Goal: Navigation & Orientation: Find specific page/section

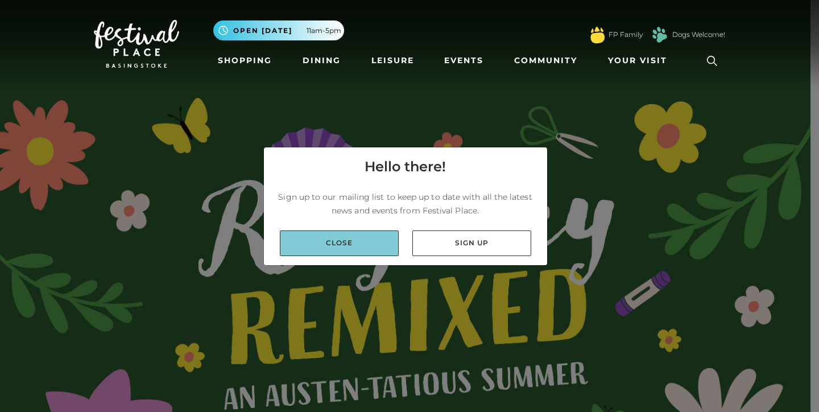
click at [342, 240] on link "Close" at bounding box center [339, 243] width 119 height 26
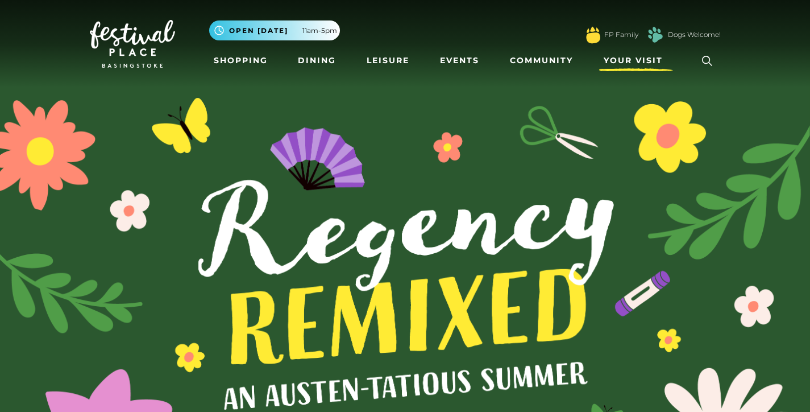
click at [649, 58] on span "Your Visit" at bounding box center [633, 61] width 59 height 12
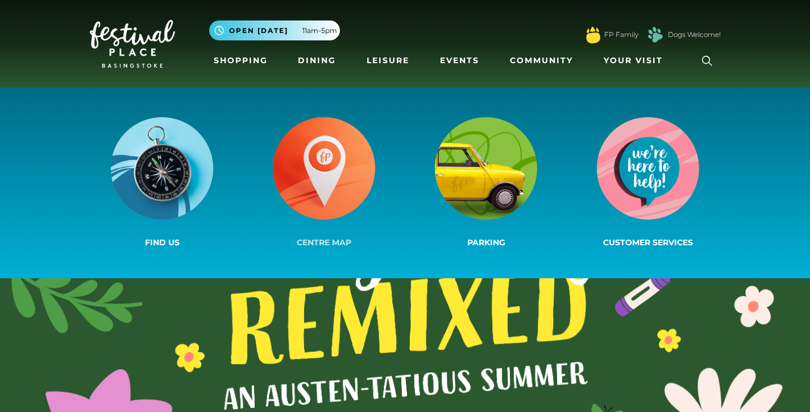
click at [323, 160] on img at bounding box center [324, 168] width 102 height 102
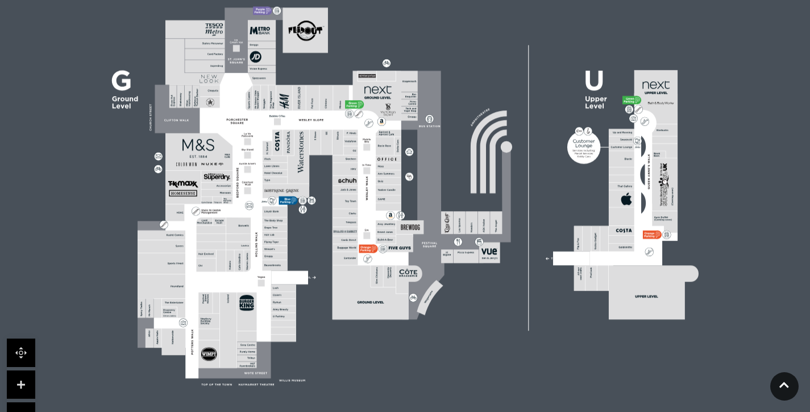
scroll to position [359, 0]
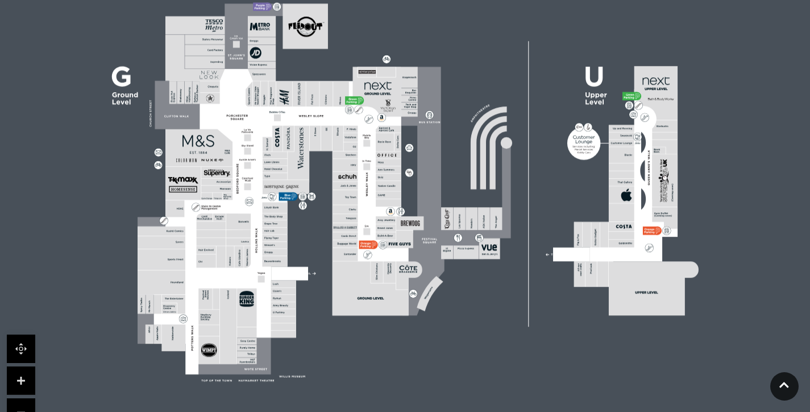
click at [18, 381] on link at bounding box center [21, 380] width 28 height 28
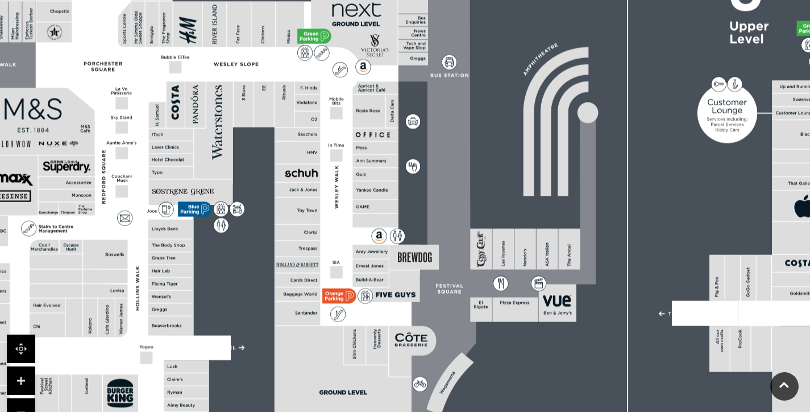
click at [18, 381] on link at bounding box center [21, 380] width 28 height 28
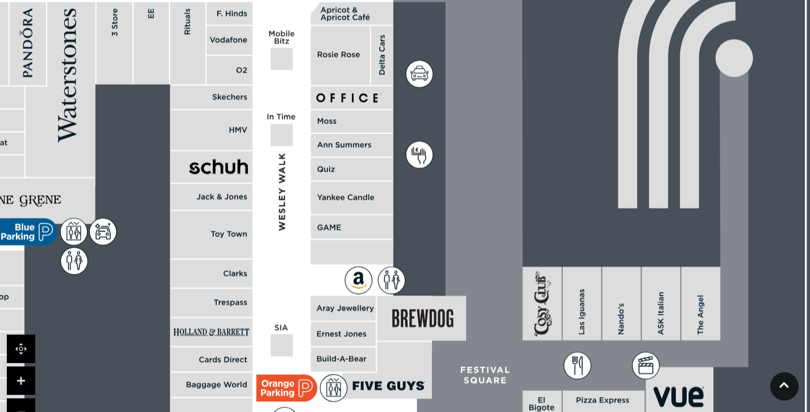
click at [18, 381] on link at bounding box center [21, 380] width 28 height 28
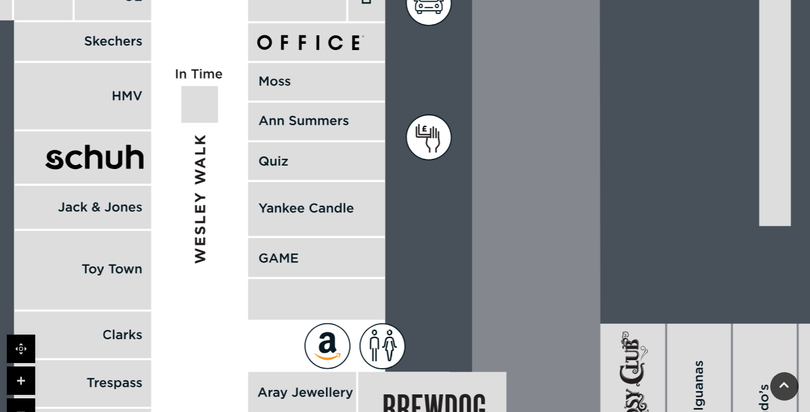
click at [22, 406] on link at bounding box center [21, 412] width 28 height 28
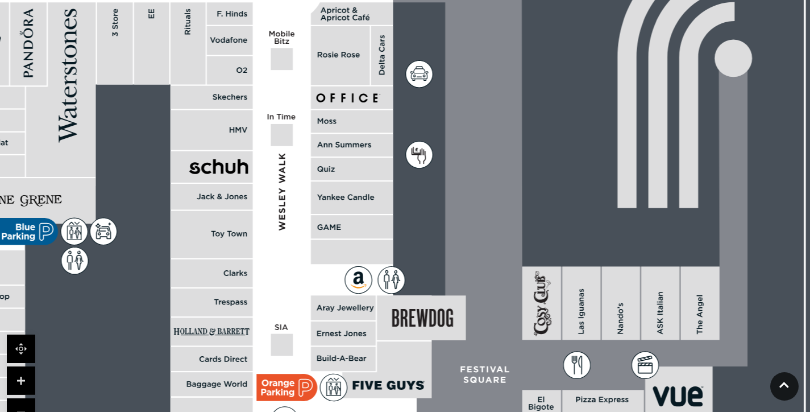
click at [22, 406] on link at bounding box center [21, 412] width 28 height 28
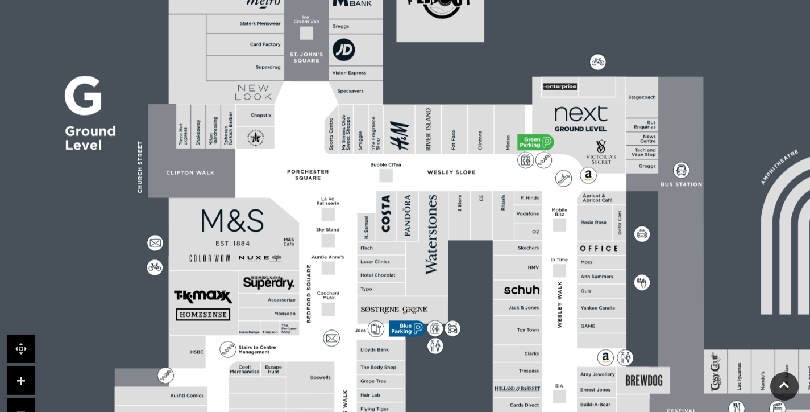
drag, startPoint x: 309, startPoint y: 152, endPoint x: 536, endPoint y: 269, distance: 255.5
click at [537, 269] on rect at bounding box center [517, 267] width 49 height 24
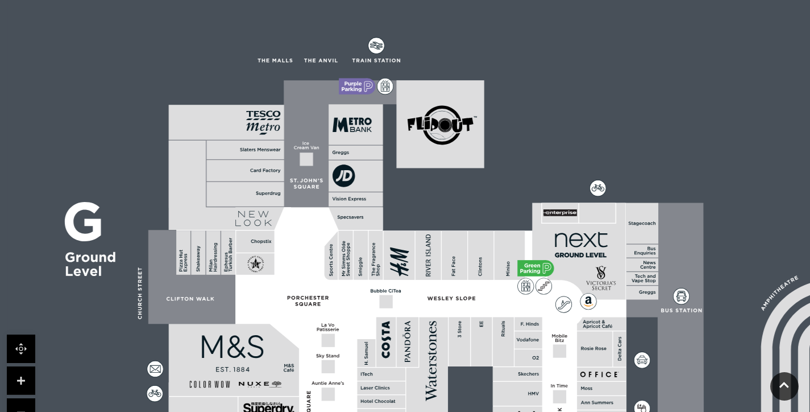
drag, startPoint x: 308, startPoint y: 124, endPoint x: 308, endPoint y: 270, distance: 145.5
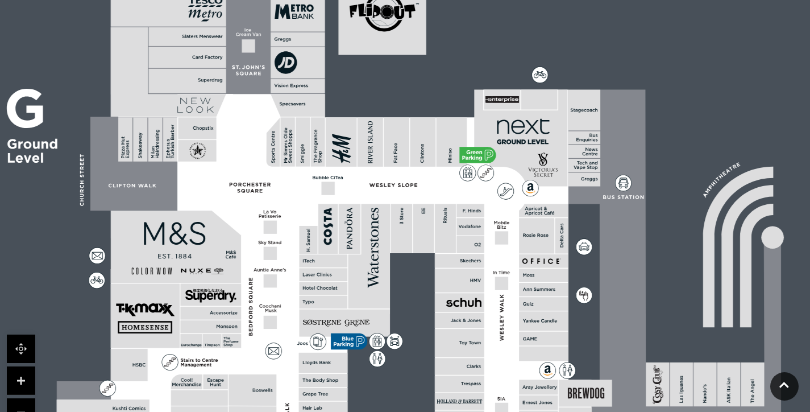
drag, startPoint x: 291, startPoint y: 341, endPoint x: 233, endPoint y: 228, distance: 127.1
click at [233, 228] on polygon at bounding box center [324, 376] width 535 height 620
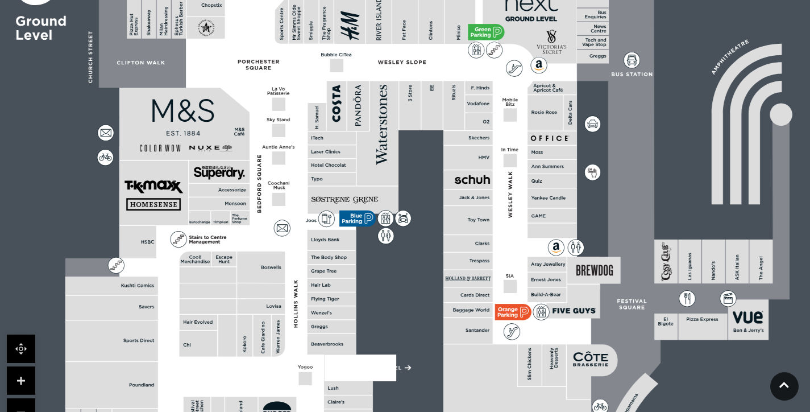
drag, startPoint x: 588, startPoint y: 333, endPoint x: 597, endPoint y: 210, distance: 123.1
click at [597, 210] on rect at bounding box center [584, 188] width 1253 height 884
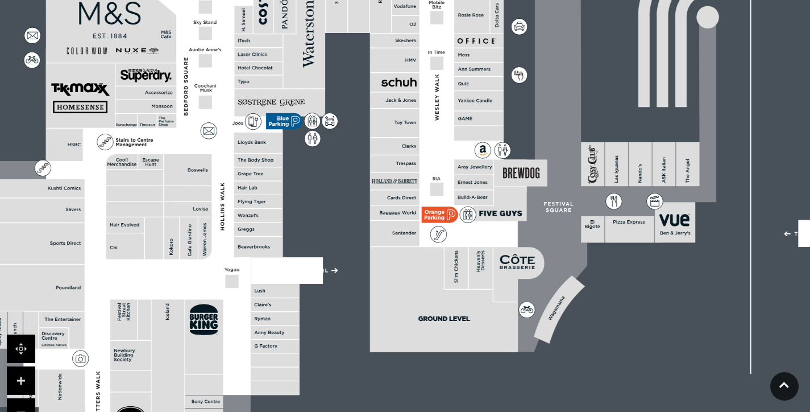
drag, startPoint x: 369, startPoint y: 311, endPoint x: 288, endPoint y: 234, distance: 112.6
click at [288, 234] on rect at bounding box center [511, 91] width 1253 height 884
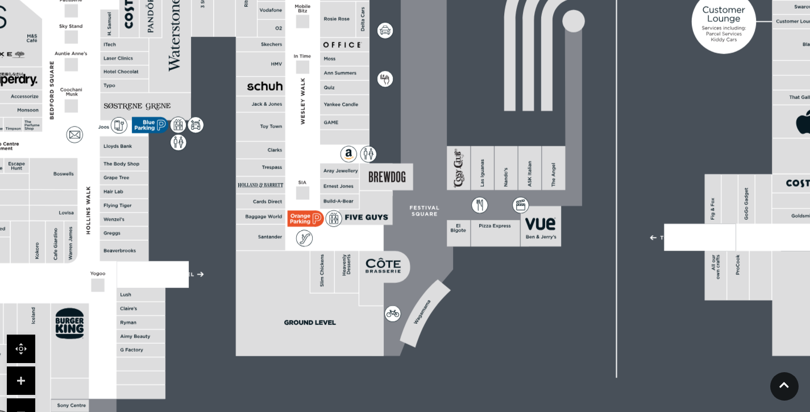
drag, startPoint x: 682, startPoint y: 203, endPoint x: 558, endPoint y: 180, distance: 126.5
click at [558, 180] on rect at bounding box center [553, 168] width 23 height 44
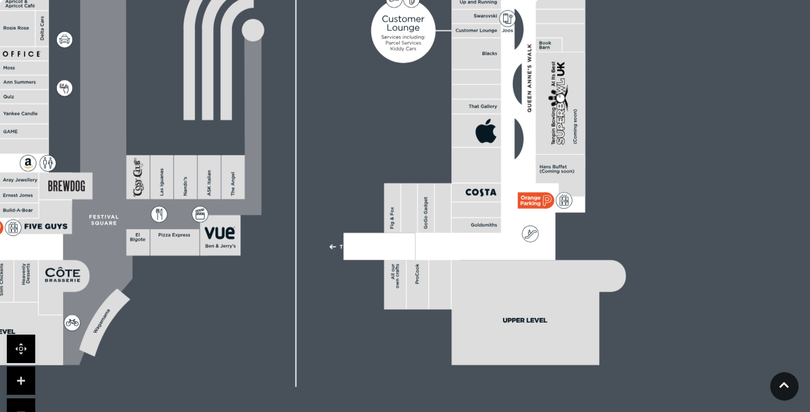
drag, startPoint x: 688, startPoint y: 167, endPoint x: 367, endPoint y: 176, distance: 321.3
click at [367, 176] on rect at bounding box center [56, 104] width 1253 height 884
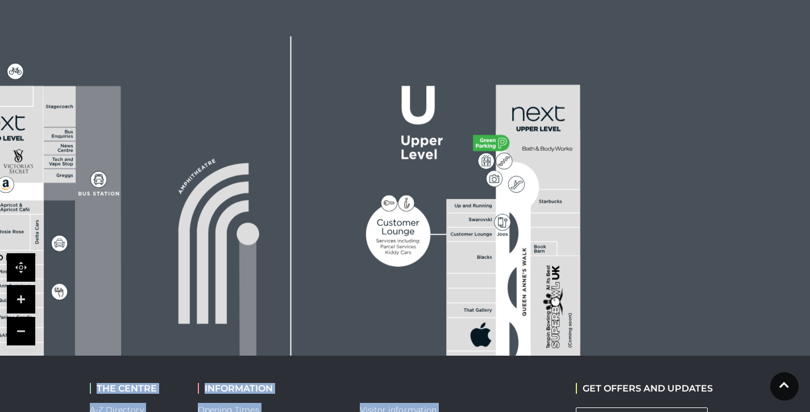
scroll to position [458, 0]
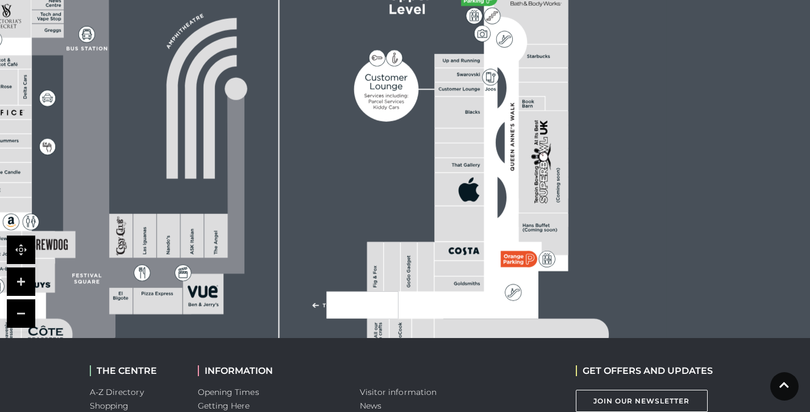
drag, startPoint x: 595, startPoint y: 127, endPoint x: 578, endPoint y: 185, distance: 60.3
click at [578, 185] on rect at bounding box center [39, 162] width 1253 height 884
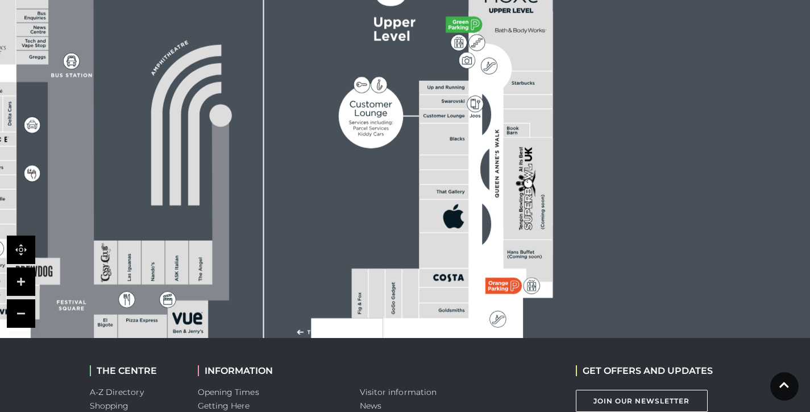
drag, startPoint x: 600, startPoint y: 115, endPoint x: 585, endPoint y: 143, distance: 31.3
click at [585, 142] on rect at bounding box center [23, 189] width 1253 height 884
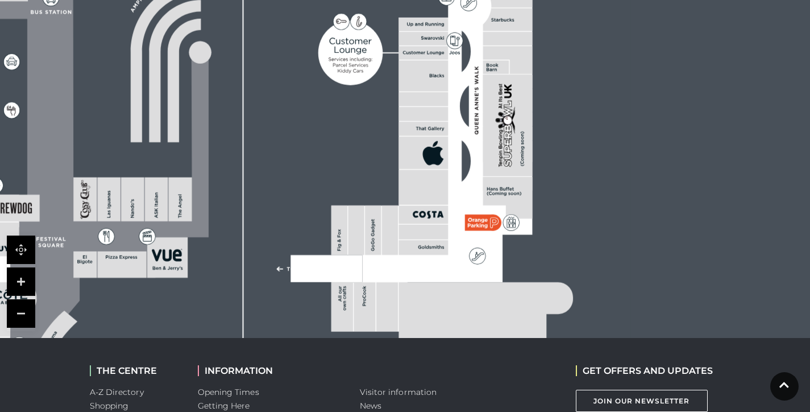
drag, startPoint x: 566, startPoint y: 184, endPoint x: 545, endPoint y: 122, distance: 65.8
click at [545, 121] on rect at bounding box center [3, 126] width 1253 height 884
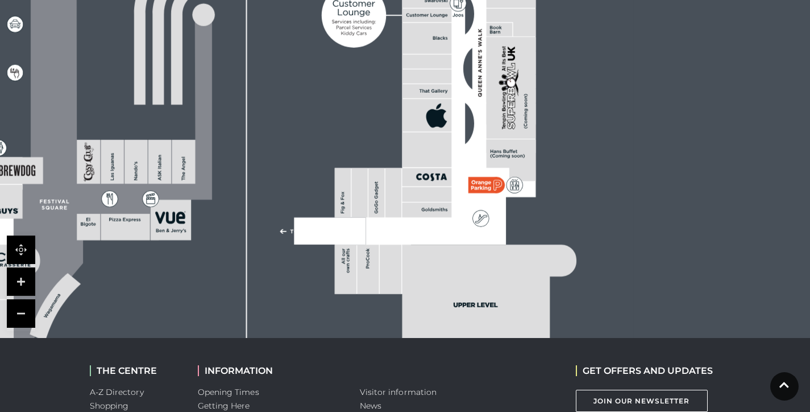
drag, startPoint x: 676, startPoint y: 138, endPoint x: 679, endPoint y: 98, distance: 39.4
click at [679, 99] on icon at bounding box center [7, 88] width 1572 height 884
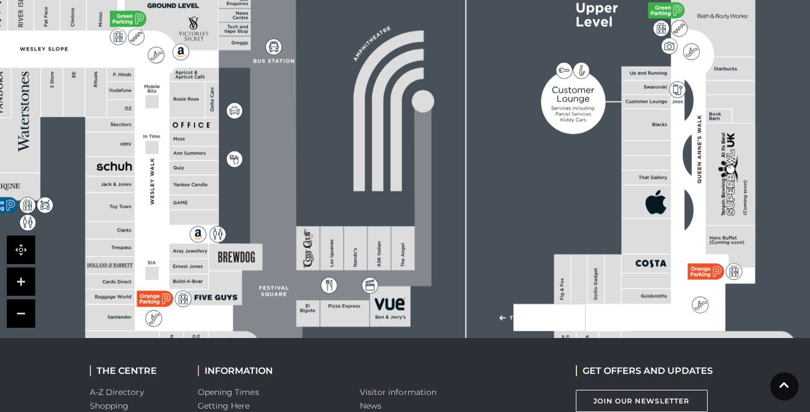
drag, startPoint x: 560, startPoint y: 151, endPoint x: 780, endPoint y: 242, distance: 237.5
click at [780, 243] on rect at bounding box center [226, 175] width 1253 height 884
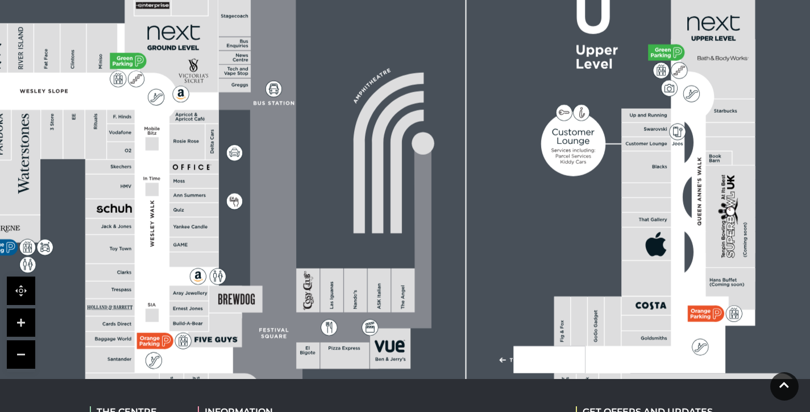
scroll to position [417, 0]
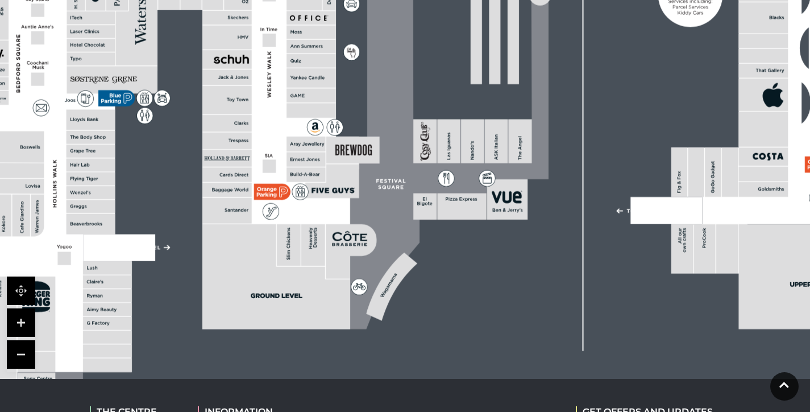
drag, startPoint x: 292, startPoint y: 227, endPoint x: 409, endPoint y: 78, distance: 189.4
click at [409, 78] on icon at bounding box center [440, 88] width 217 height 482
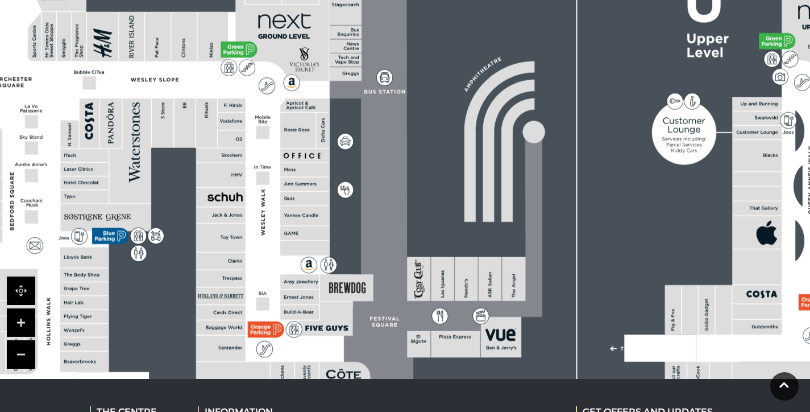
drag, startPoint x: 388, startPoint y: 73, endPoint x: 381, endPoint y: 211, distance: 137.7
click at [381, 211] on icon at bounding box center [434, 225] width 217 height 482
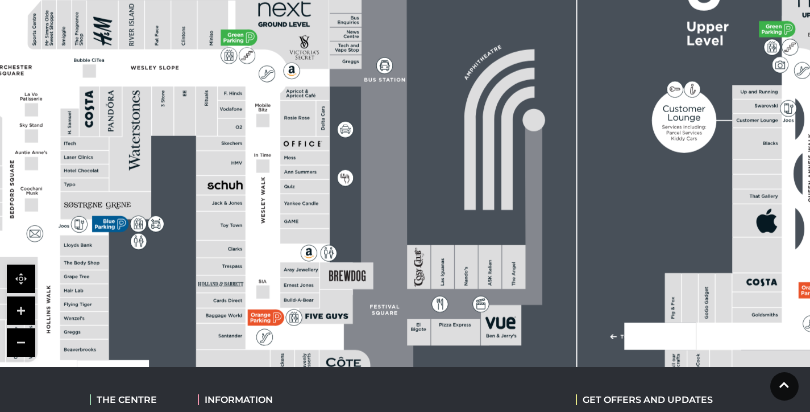
scroll to position [439, 0]
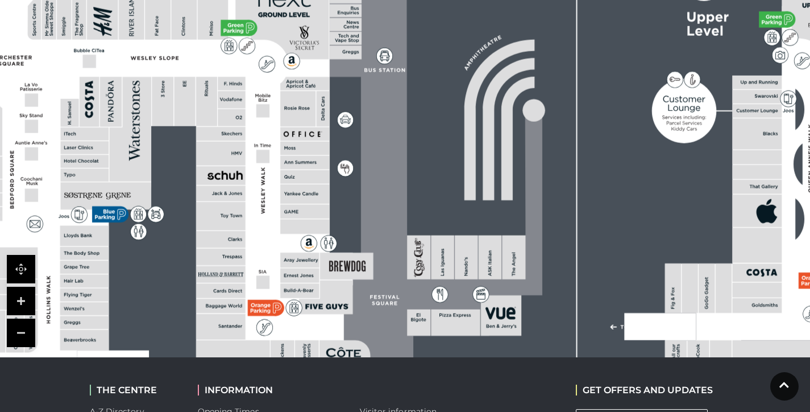
click at [17, 330] on link at bounding box center [21, 332] width 28 height 28
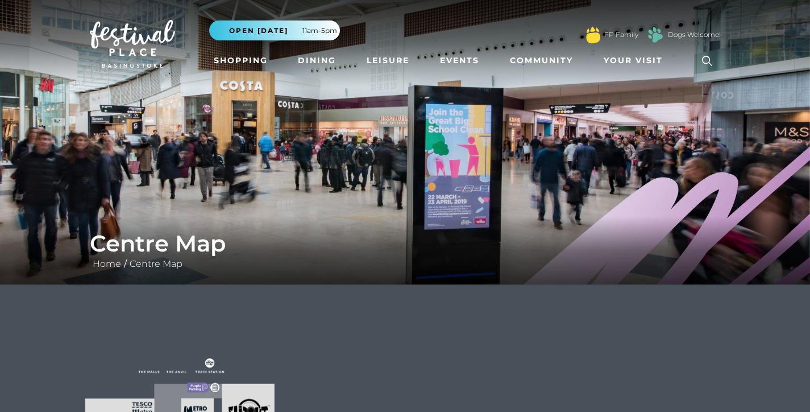
scroll to position [0, 0]
click at [455, 57] on link "Events" at bounding box center [459, 60] width 48 height 21
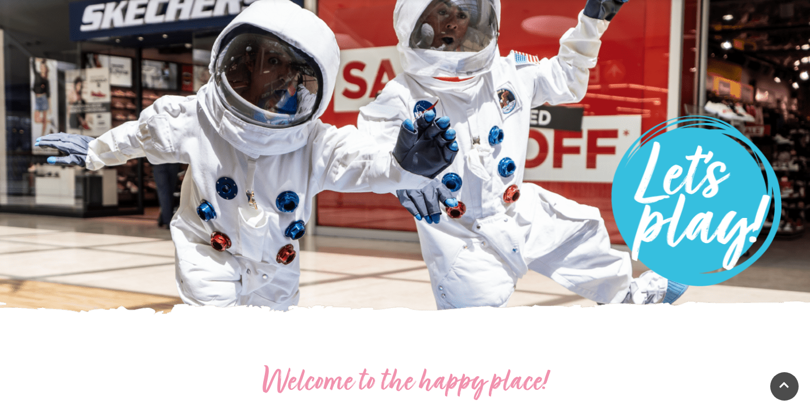
scroll to position [64, 0]
